Goal: Information Seeking & Learning: Learn about a topic

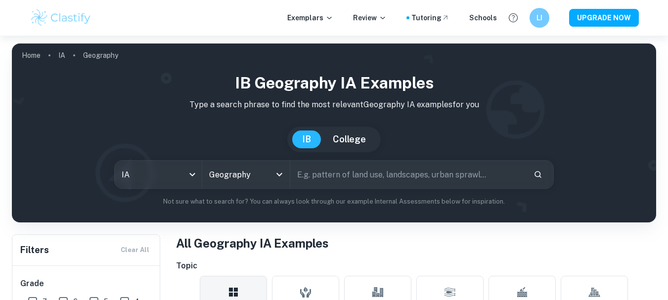
scroll to position [266, 0]
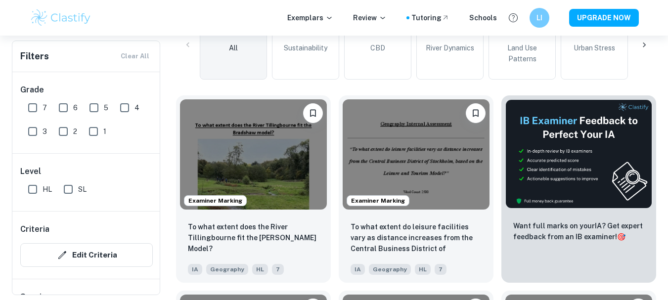
click at [65, 188] on input "SL" at bounding box center [68, 189] width 20 height 20
checkbox input "true"
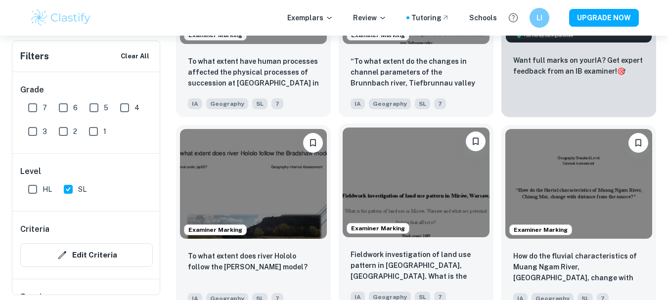
scroll to position [474, 0]
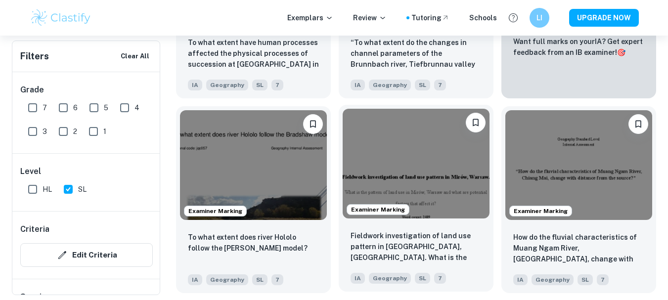
click at [425, 162] on img at bounding box center [416, 164] width 147 height 110
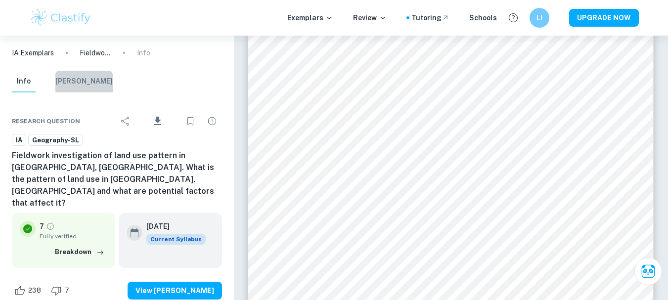
click at [87, 80] on button "[PERSON_NAME]" at bounding box center [83, 82] width 57 height 22
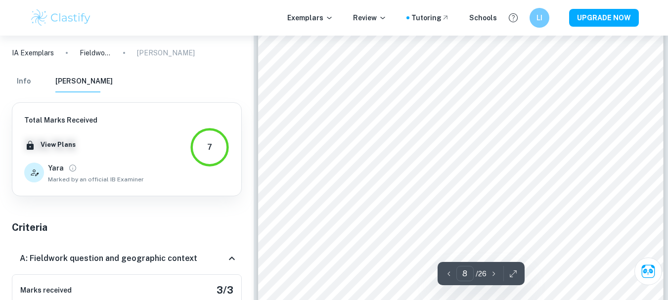
scroll to position [4219, 0]
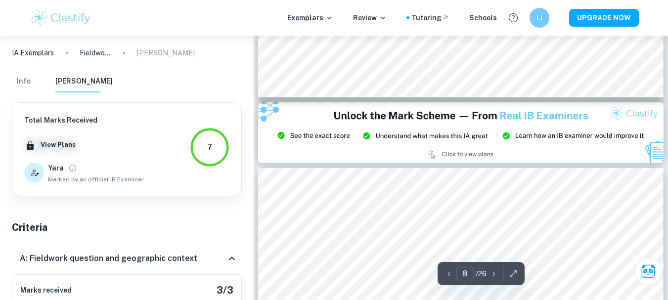
type input "9"
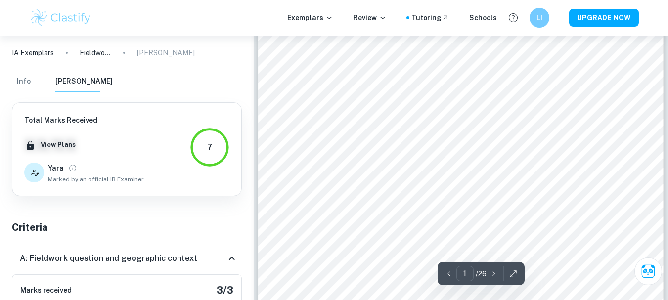
scroll to position [123, 0]
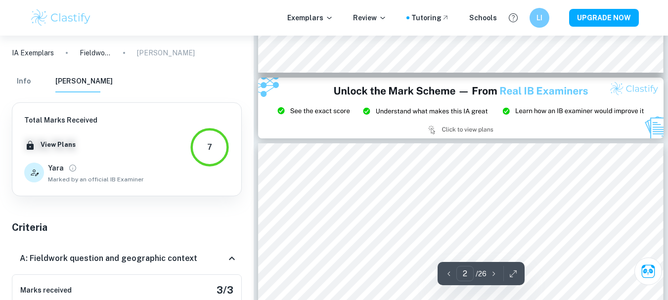
type input "3"
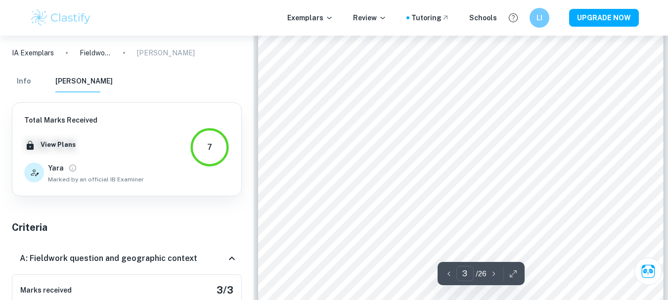
scroll to position [1562, 0]
